Goal: Task Accomplishment & Management: Manage account settings

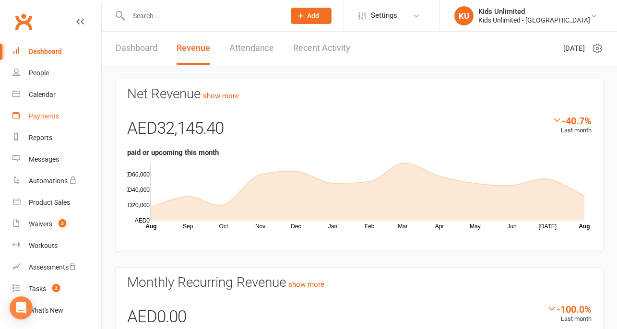
click at [51, 114] on div "Payments" at bounding box center [44, 116] width 30 height 8
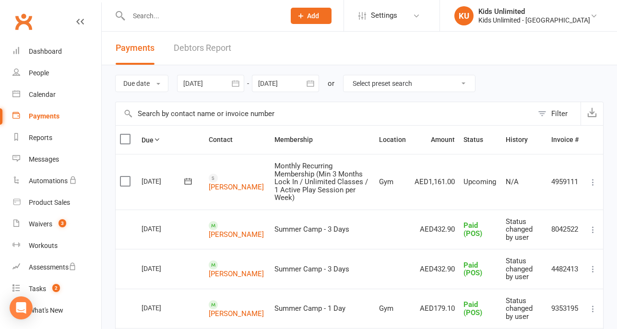
click at [207, 85] on div at bounding box center [210, 83] width 67 height 17
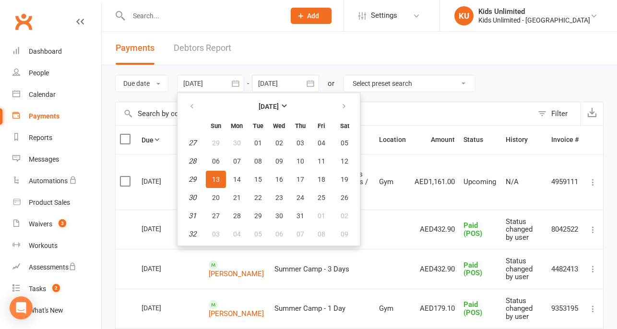
click at [219, 177] on span "13" at bounding box center [216, 180] width 8 height 8
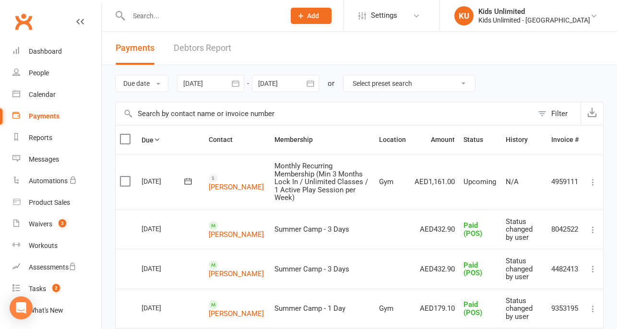
click at [231, 81] on button "button" at bounding box center [235, 83] width 17 height 17
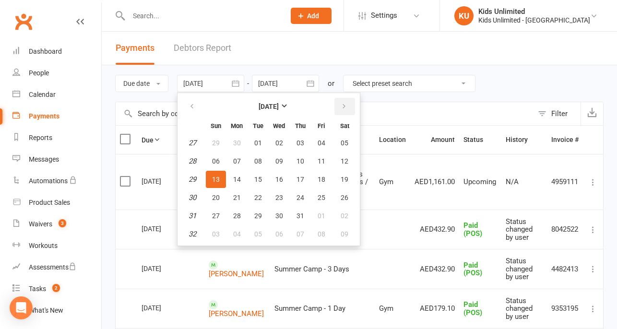
click at [348, 104] on button "button" at bounding box center [345, 106] width 21 height 17
click at [280, 176] on span "13" at bounding box center [280, 180] width 8 height 8
type input "[DATE]"
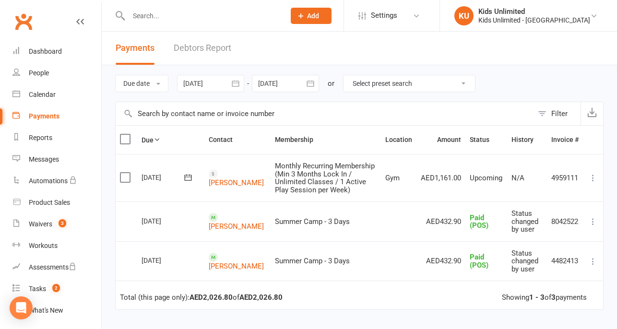
click at [274, 84] on div at bounding box center [285, 83] width 67 height 17
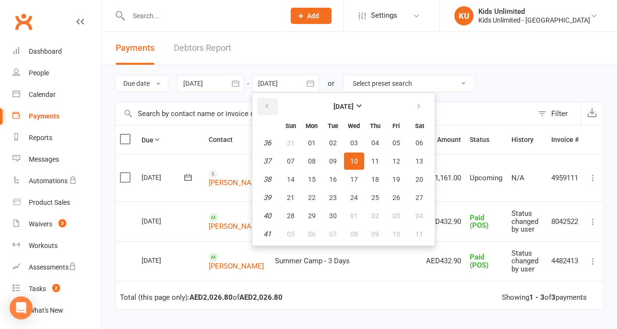
click at [263, 105] on button "button" at bounding box center [267, 106] width 21 height 17
click at [354, 176] on span "13" at bounding box center [355, 180] width 8 height 8
type input "[DATE]"
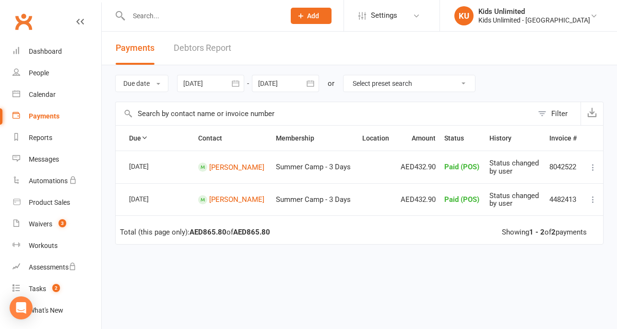
click at [201, 85] on div at bounding box center [210, 83] width 67 height 17
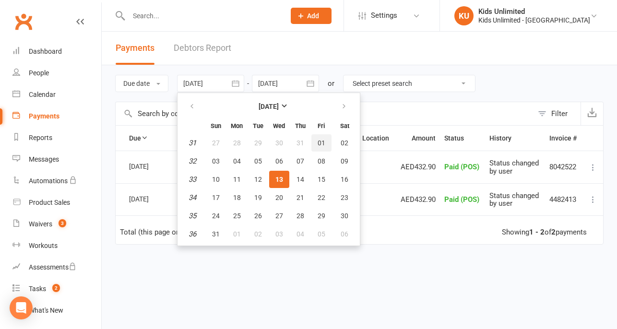
click at [324, 139] on span "01" at bounding box center [322, 143] width 8 height 8
type input "[DATE]"
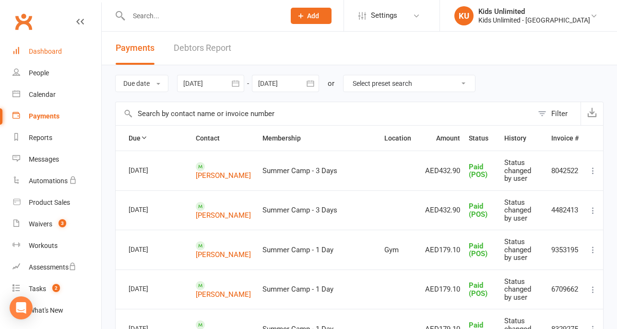
click at [46, 47] on link "Dashboard" at bounding box center [56, 52] width 89 height 22
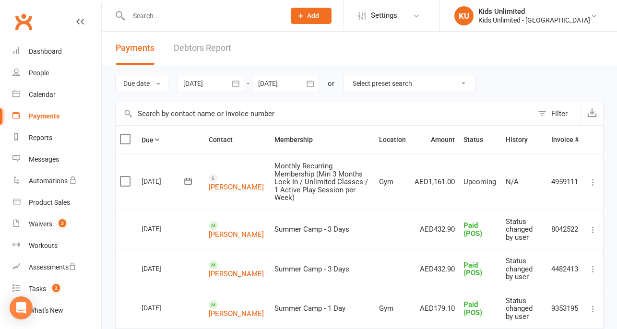
click at [213, 85] on div at bounding box center [210, 83] width 67 height 17
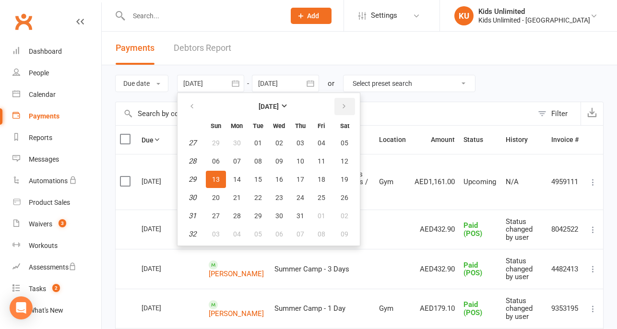
click at [345, 105] on icon "button" at bounding box center [344, 107] width 7 height 8
click at [316, 142] on button "01" at bounding box center [322, 142] width 20 height 17
type input "[DATE]"
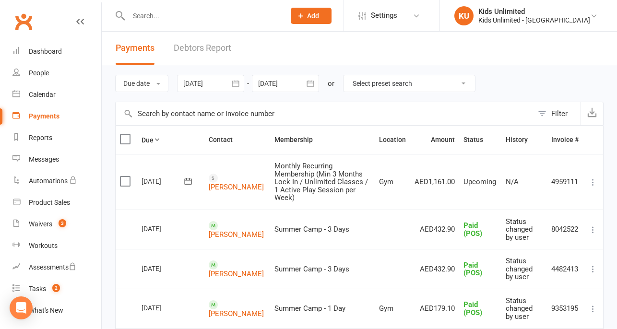
click at [286, 79] on div at bounding box center [285, 83] width 67 height 17
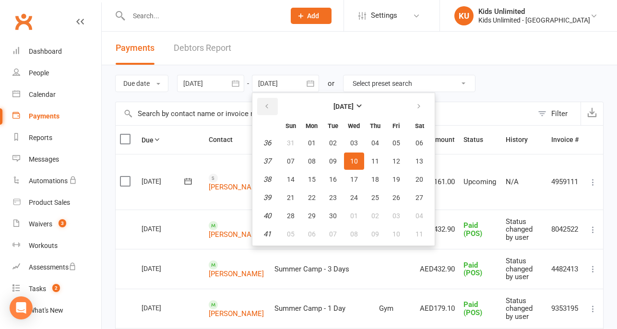
click at [266, 105] on icon "button" at bounding box center [267, 107] width 7 height 8
click at [353, 178] on span "13" at bounding box center [355, 180] width 8 height 8
type input "[DATE]"
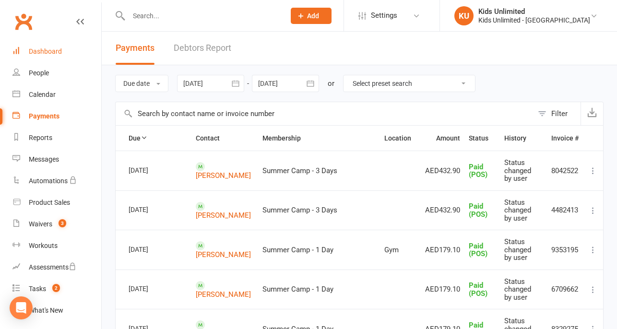
click at [54, 53] on div "Dashboard" at bounding box center [45, 52] width 33 height 8
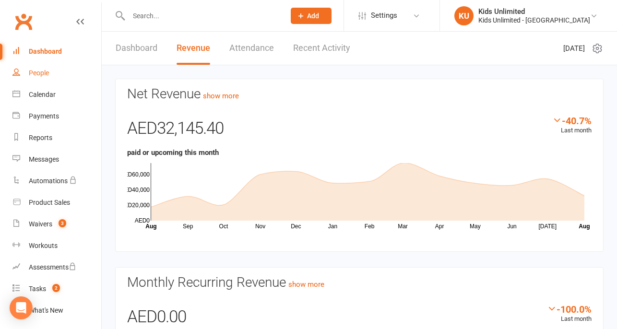
click at [37, 68] on link "People" at bounding box center [56, 73] width 89 height 22
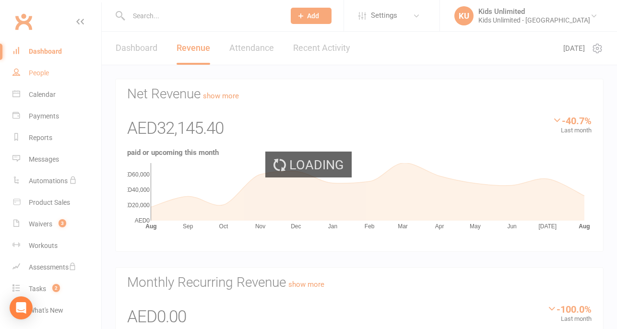
select select "100"
